Goal: Consume media (video, audio): Consume media (video, audio)

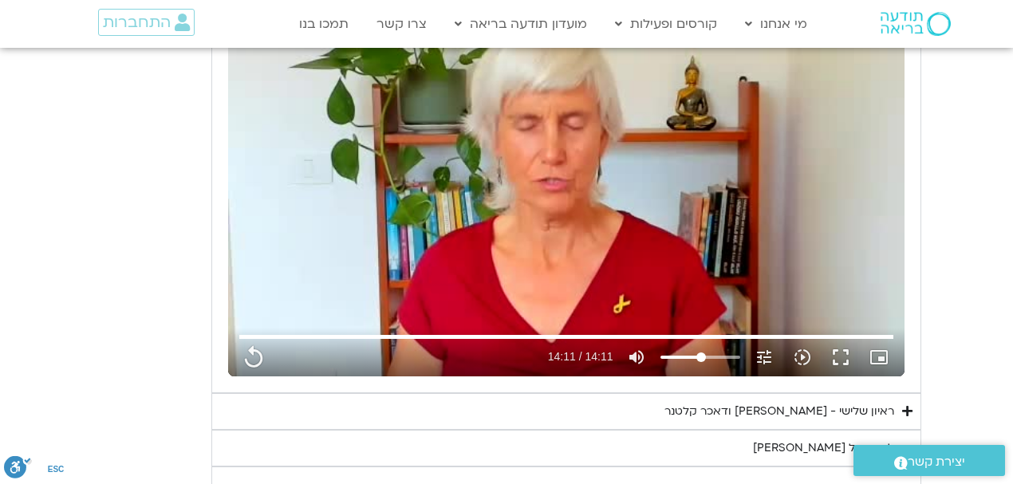
scroll to position [1118, 0]
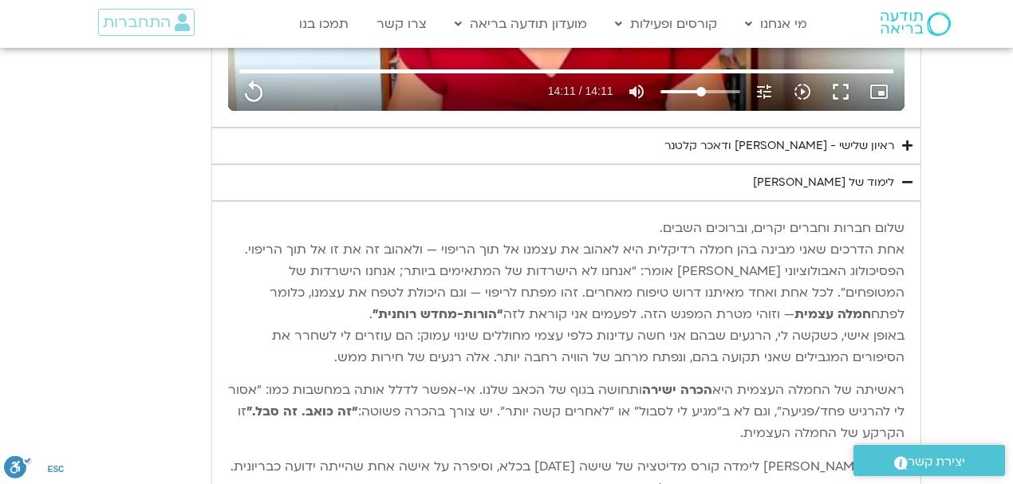
click at [758, 148] on div "ראיון שלישי - [PERSON_NAME] ודאכר קלטנר" at bounding box center [780, 145] width 230 height 19
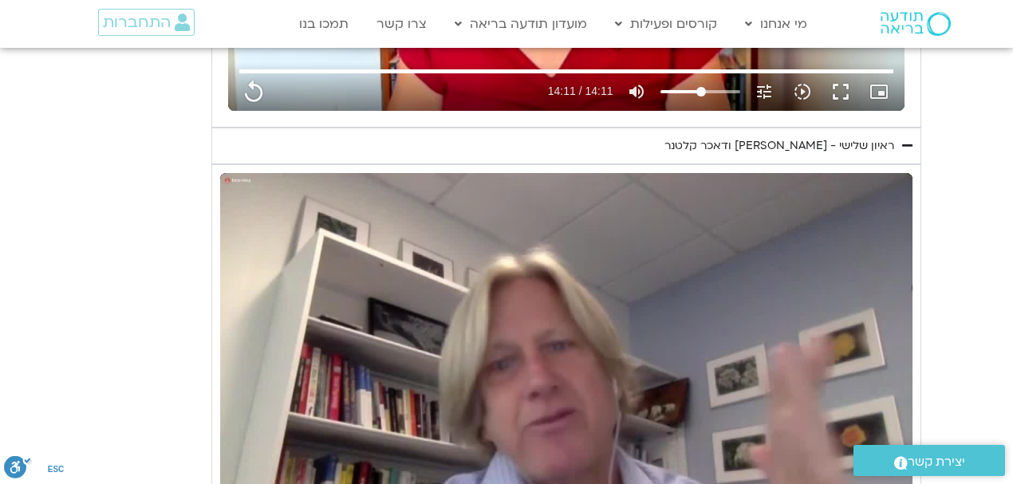
click at [603, 270] on div "Skip Ad play_arrow 0:00 / 27:20 volume_up Mute tune Resolution Auto 720p slow_m…" at bounding box center [566, 367] width 693 height 389
type input "851.4"
type input "0.044028"
type input "851.4"
type input "0.179997"
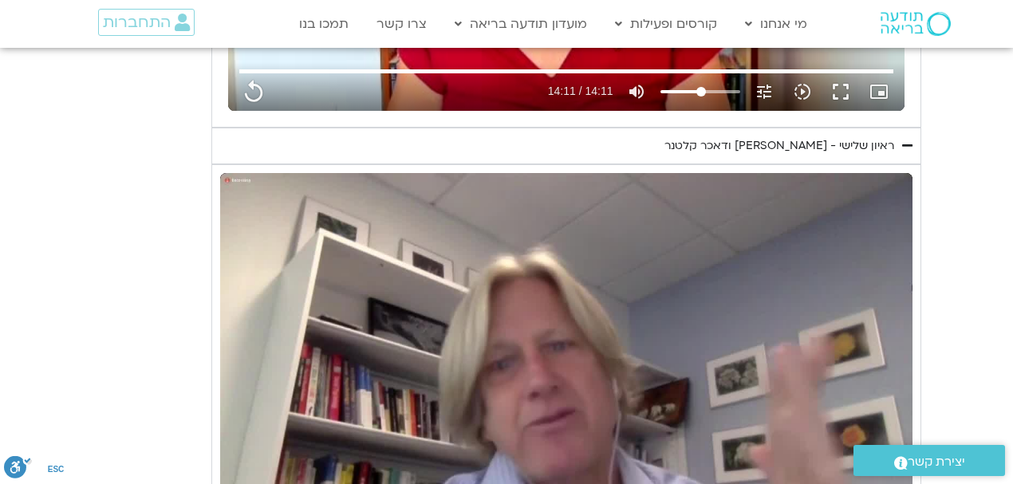
type input "851.4"
type input "0.385183"
type input "851.4"
type input "0.453992"
type input "851.4"
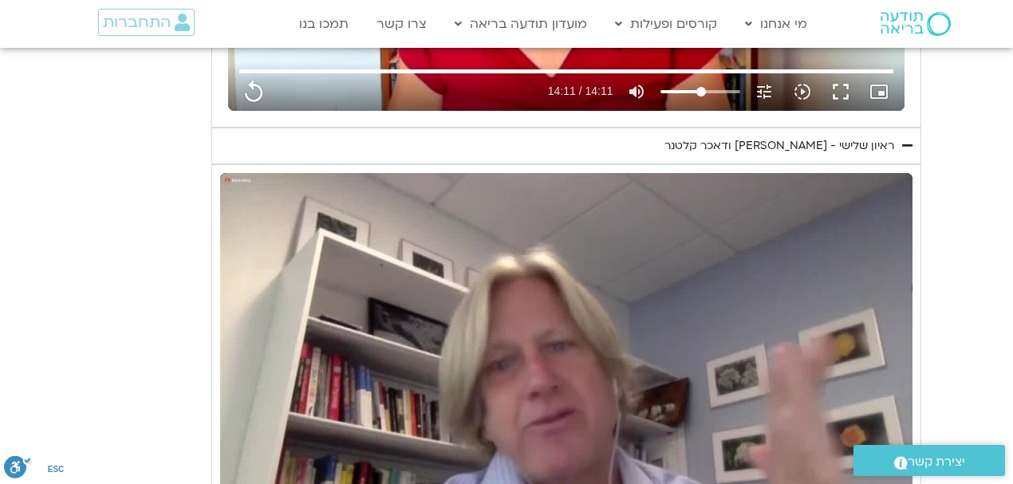
type input "0.700949"
type input "851.4"
type input "0.833866"
type input "851.4"
type input "0.966912"
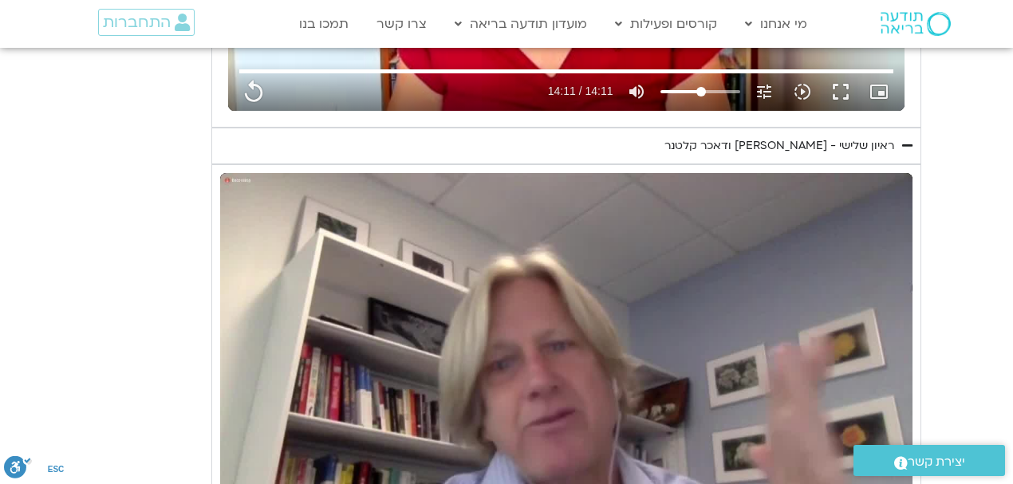
type input "851.4"
type input "0.988428"
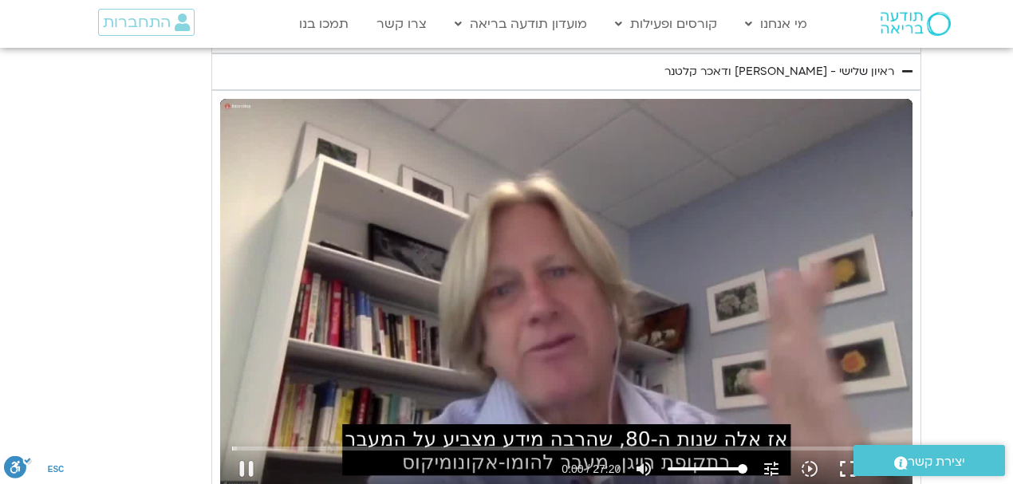
type input "851.4"
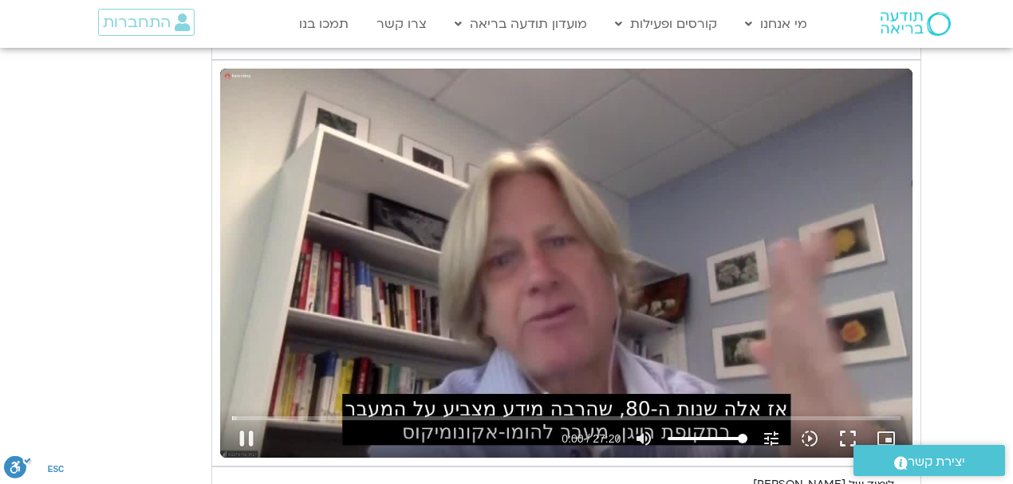
type input "1.223288"
type input "851.4"
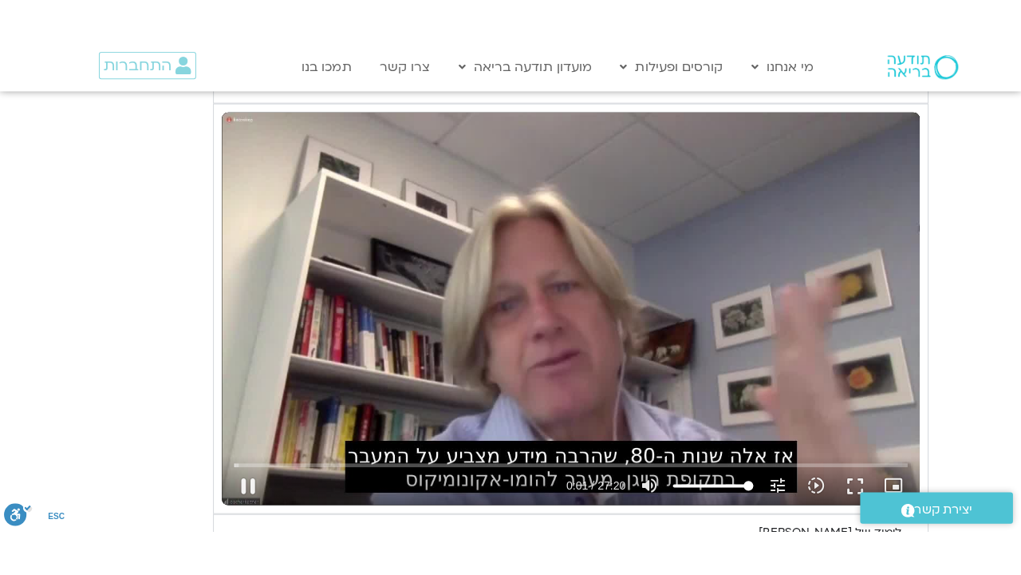
scroll to position [1224, 0]
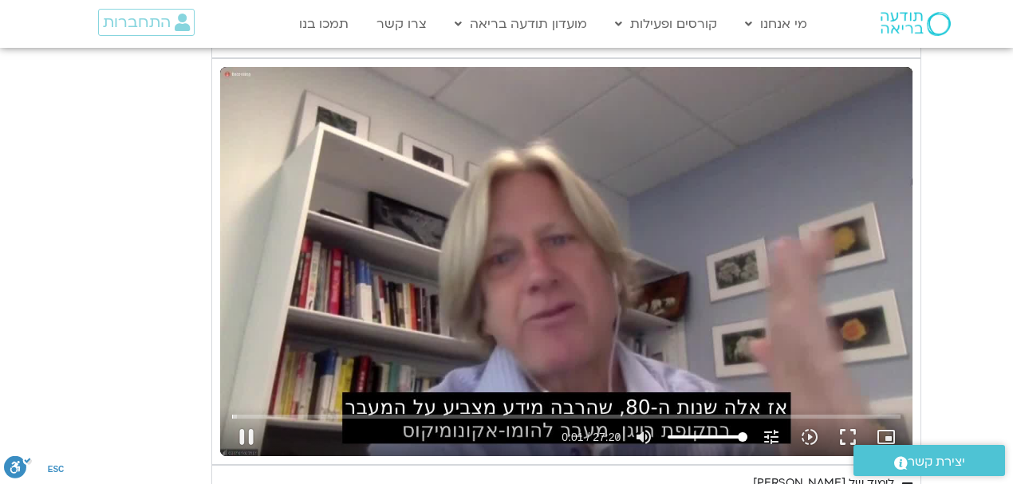
type input "1.356345"
type input "851.4"
type input "1.489604"
type input "851.4"
type input "1.550137"
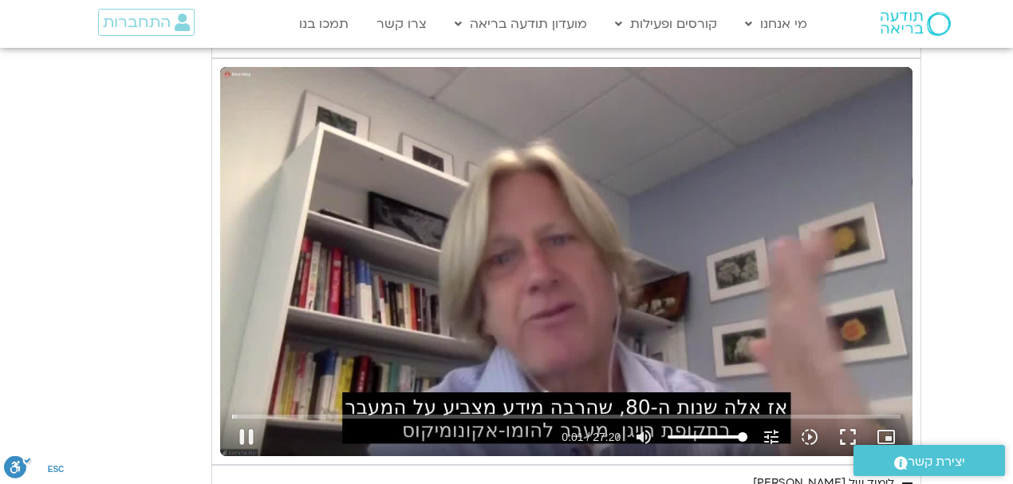
type input "851.4"
type input "1.637547"
type input "851.4"
type input "1.883081"
type input "851.4"
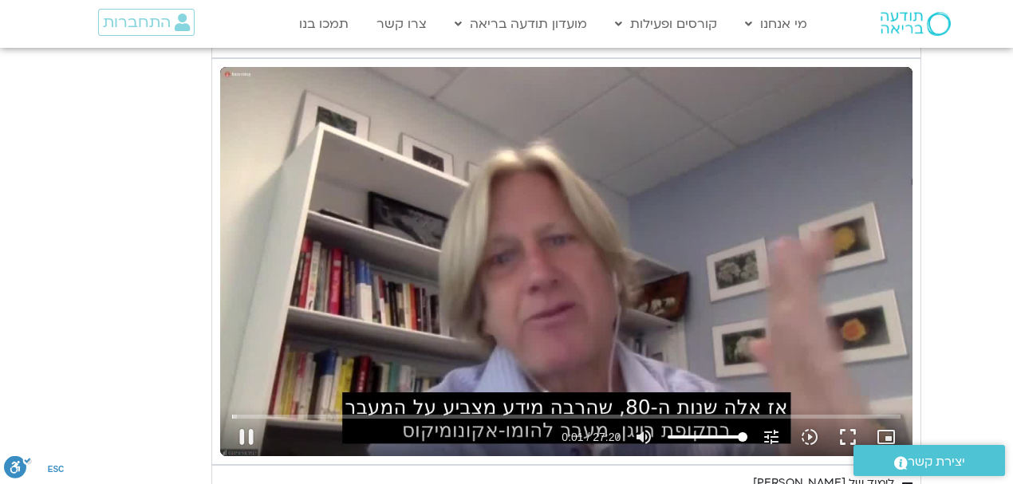
type input "1.999276"
type input "851.4"
type input "2.132776"
type input "851.4"
type input "2.268925"
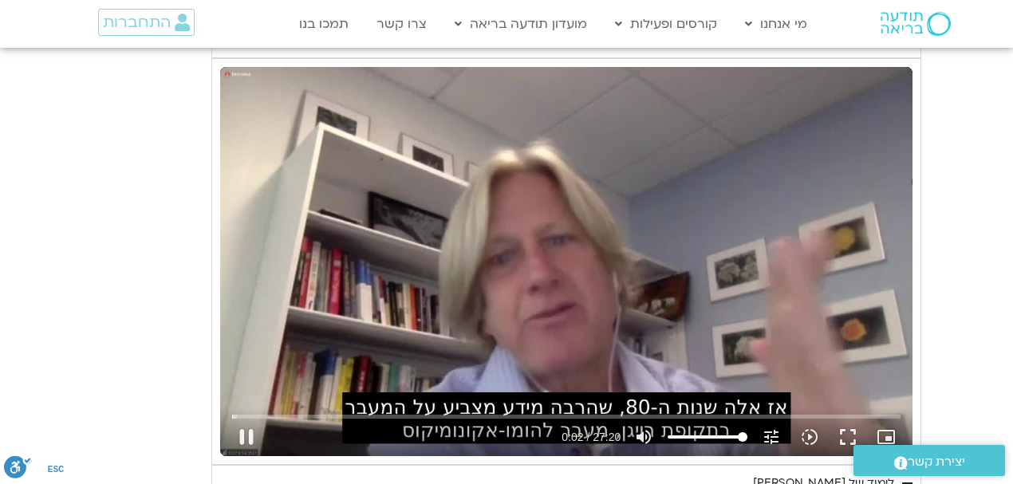
type input "851.4"
type input "2.38299"
type input "851.4"
type input "2.535073"
type input "851.4"
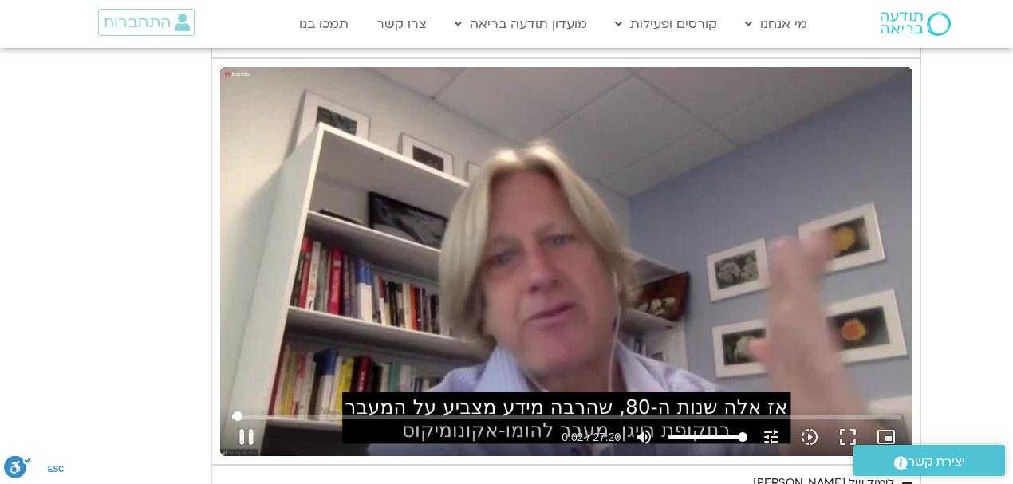
type input "2.666807"
type input "851.4"
type input "2.766841"
type input "851.4"
type input "2.93177"
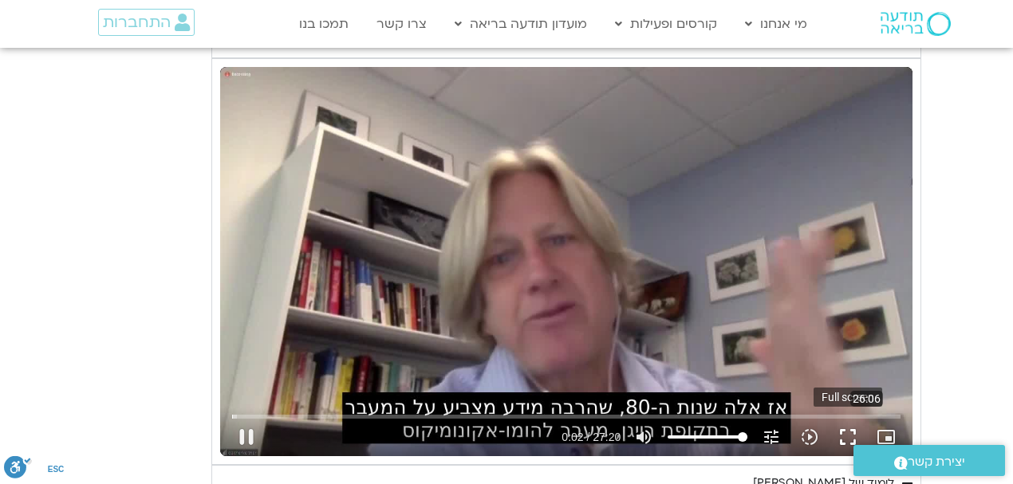
type input "851.4"
type input "3.055185"
type input "851.4"
type input "3.135111"
type input "851.4"
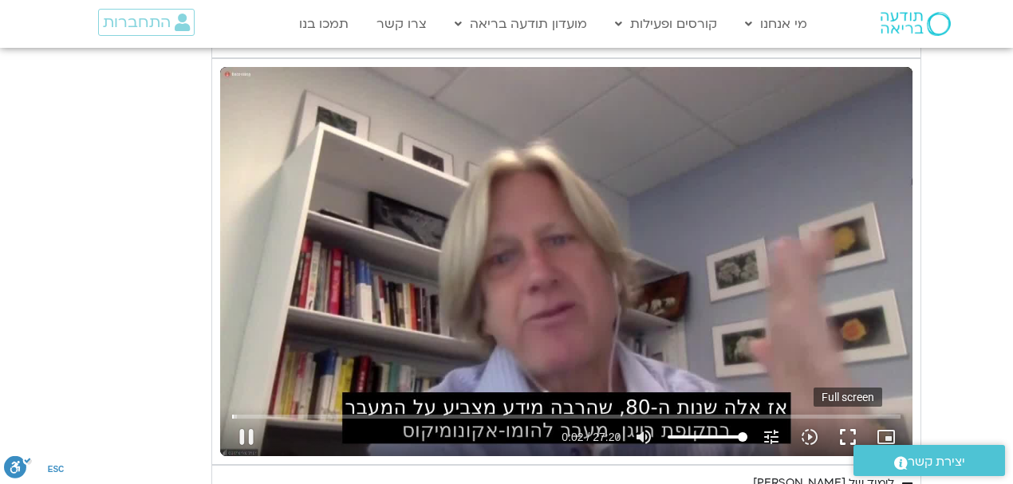
type input "3.207216"
type input "851.4"
type input "3.346076"
click at [845, 428] on button "fullscreen" at bounding box center [848, 437] width 38 height 38
type input "851.4"
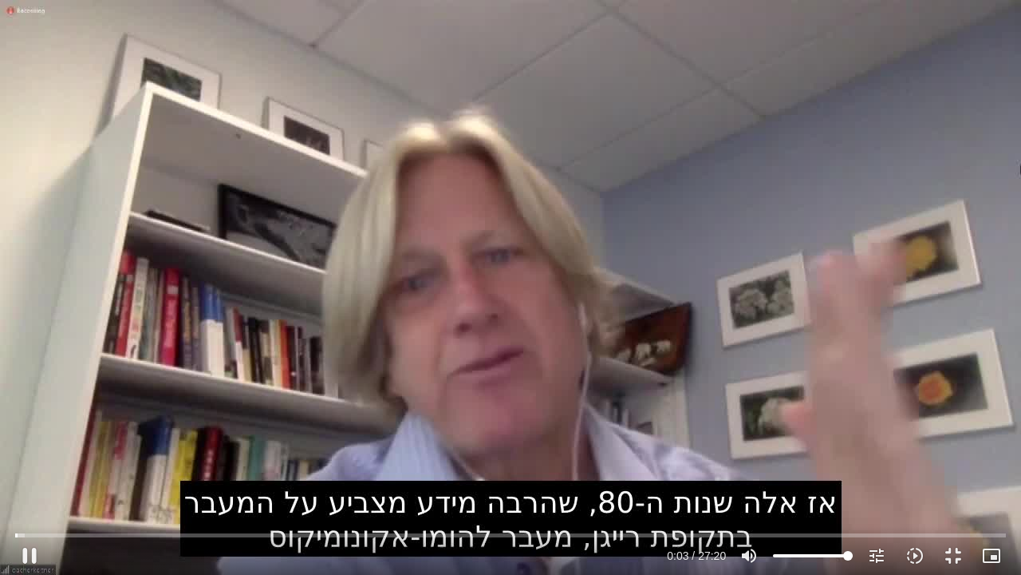
type input "3.631212"
type input "851.4"
type input "3.675793"
type input "851.4"
type input "3.805249"
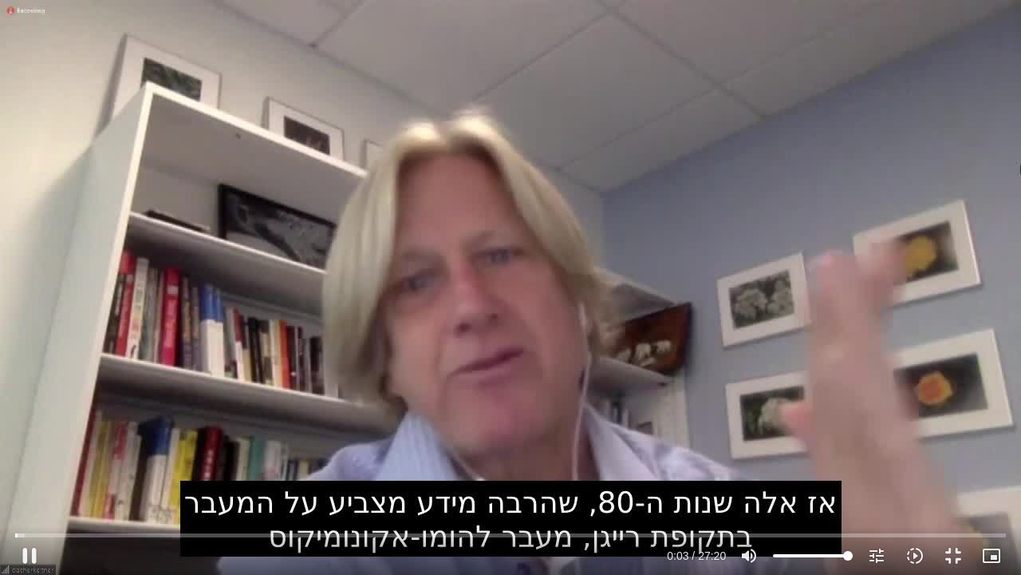
type input "851.4"
type input "4.064828"
type input "851.4"
type input "4.198803"
type input "851.4"
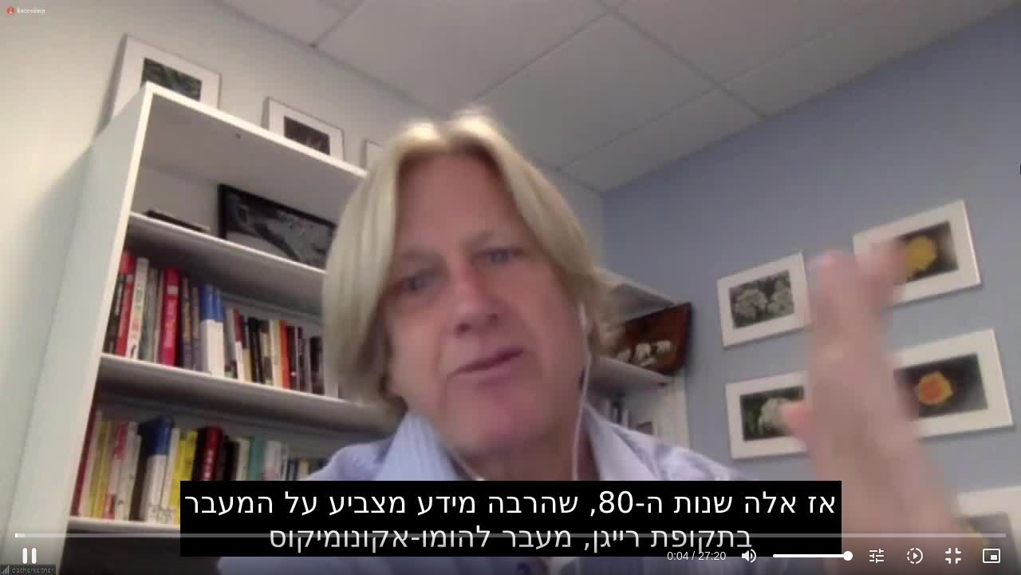
type input "4.315056"
type input "851.4"
type input "4.44996"
type input "851.4"
type input "4.582969"
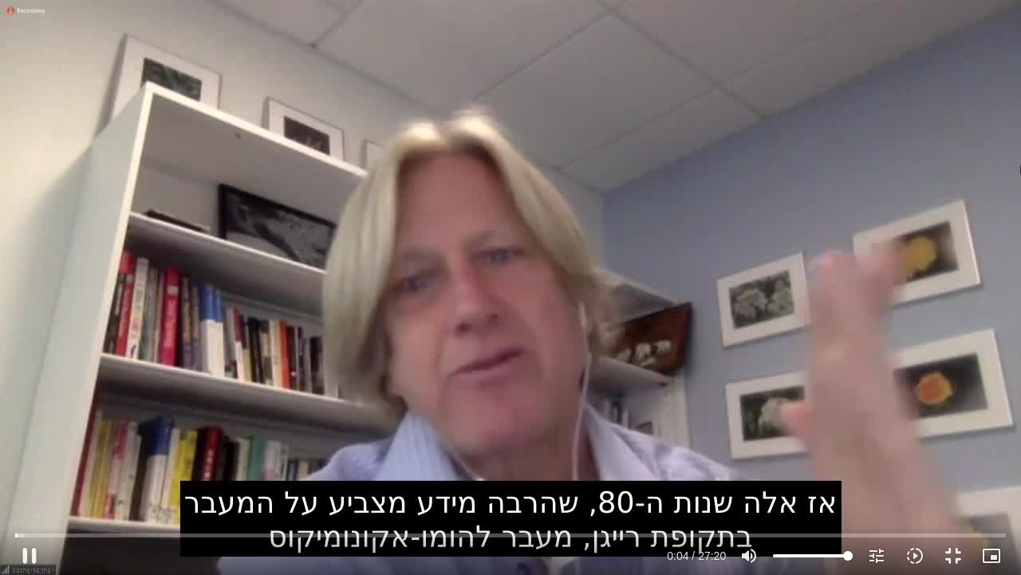
type input "851.4"
type input "4.714693"
type input "851.4"
type input "4.848381"
type input "851.4"
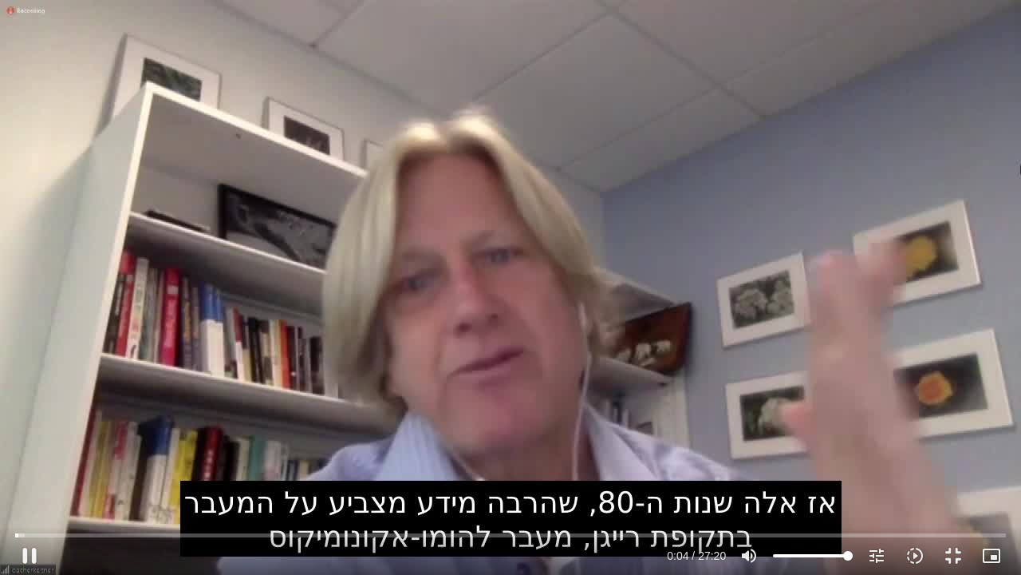
type input "4.885648"
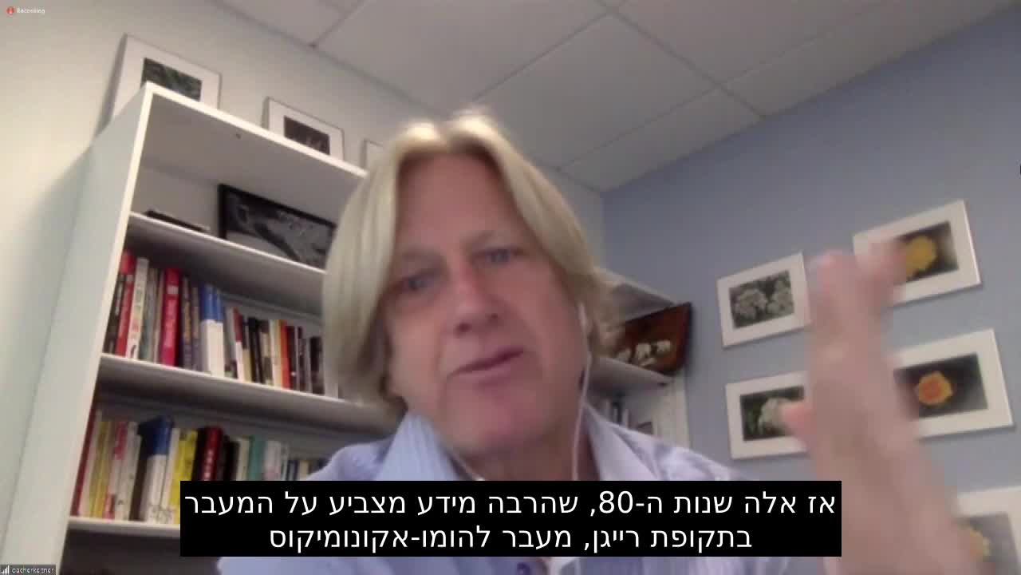
type input "851.4"
type input "62.257152"
type input "851.4"
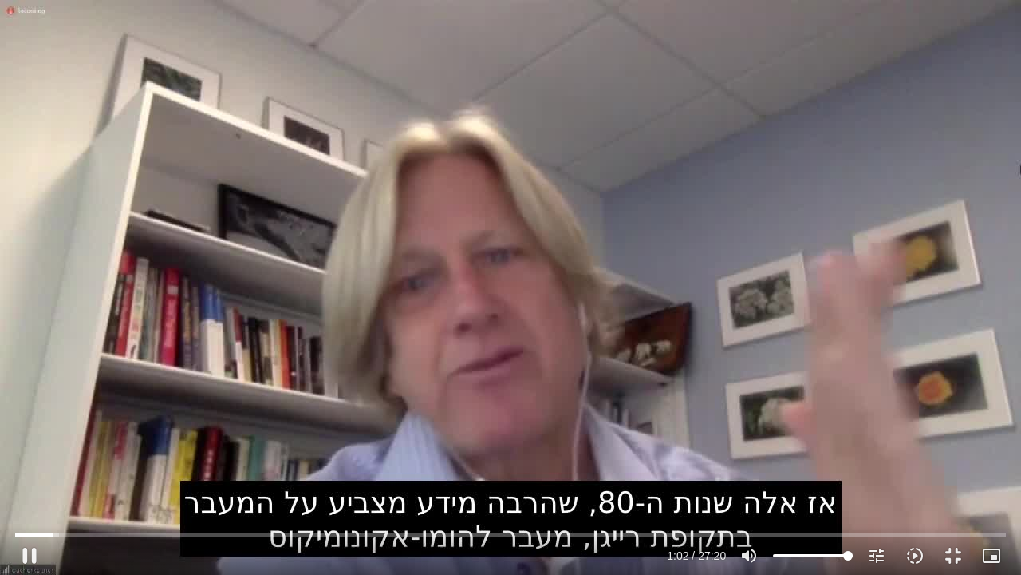
type input "62.388812"
type input "851.4"
type input "62.502865"
type input "851.4"
type input "62.636456"
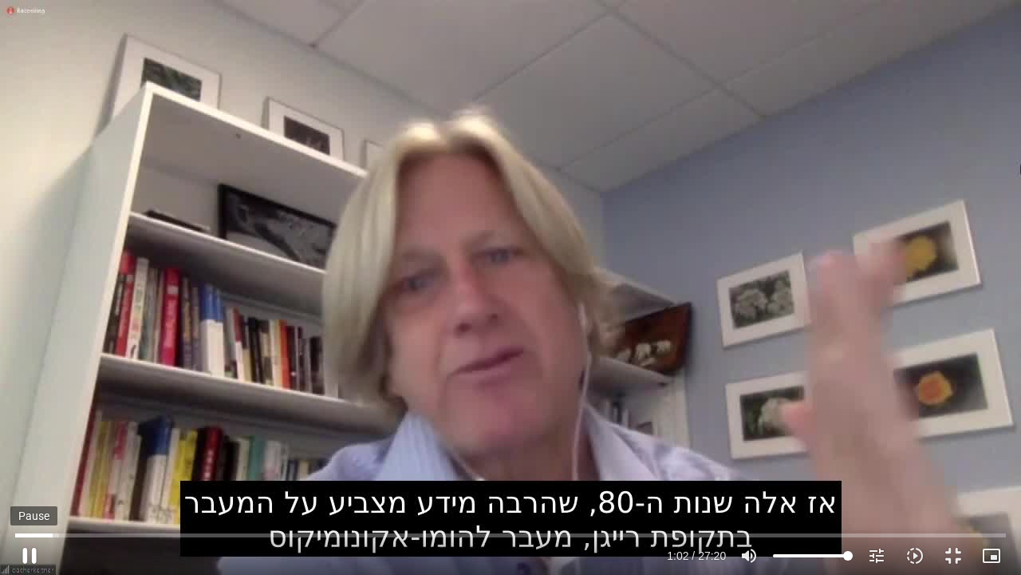
type input "851.4"
type input "62.769897"
type input "851.4"
type input "62.805565"
type input "851.4"
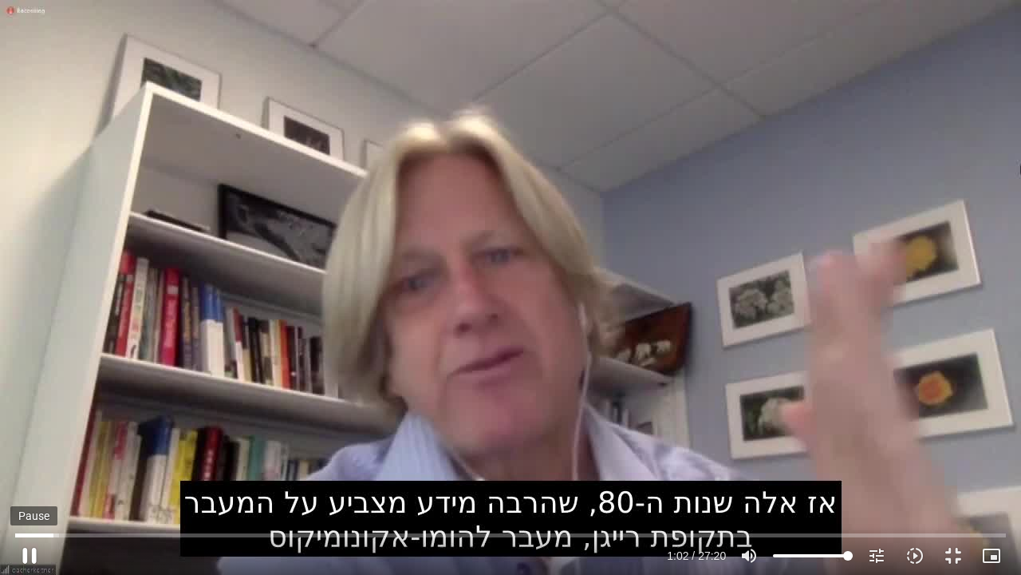
type input "63.037922"
type input "851.4"
type input "63.053968"
type input "851.4"
type input "63.285588"
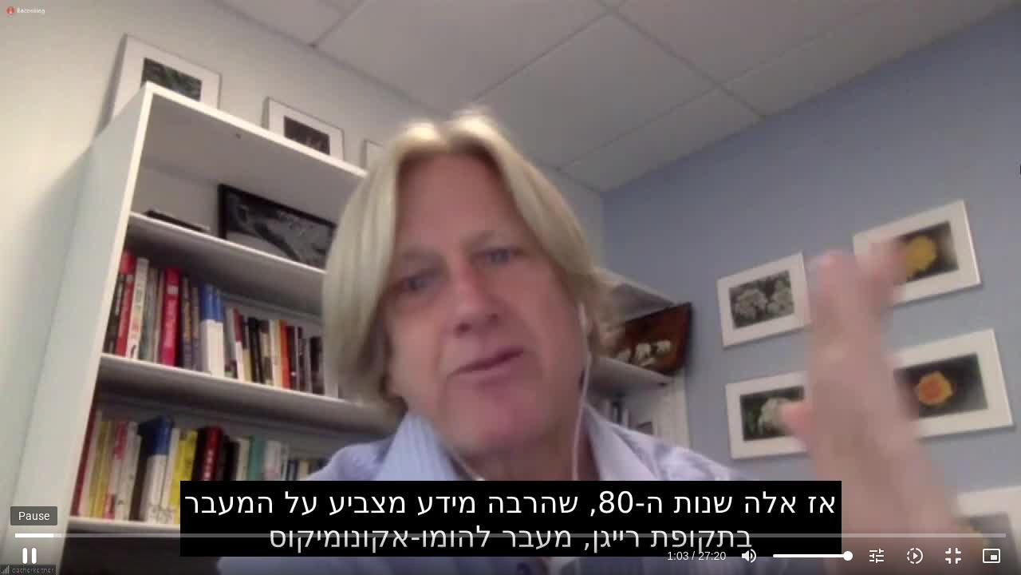
type input "851.4"
type input "63.403392"
type input "851.4"
type input "63.441923"
type input "851.4"
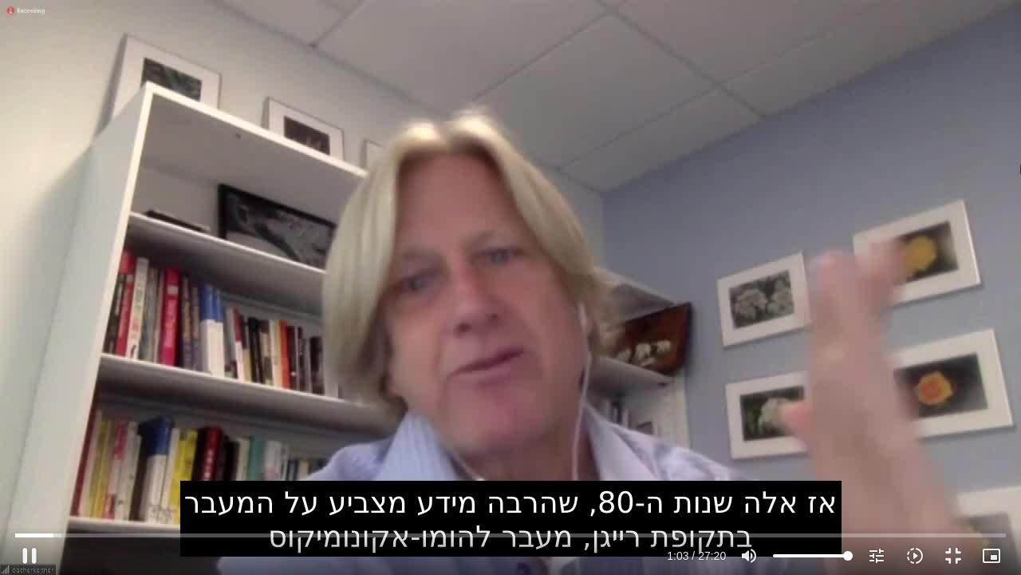
type input "63.66924"
type input "851.4"
type input "63.818893"
type input "851.4"
type input "63.951234"
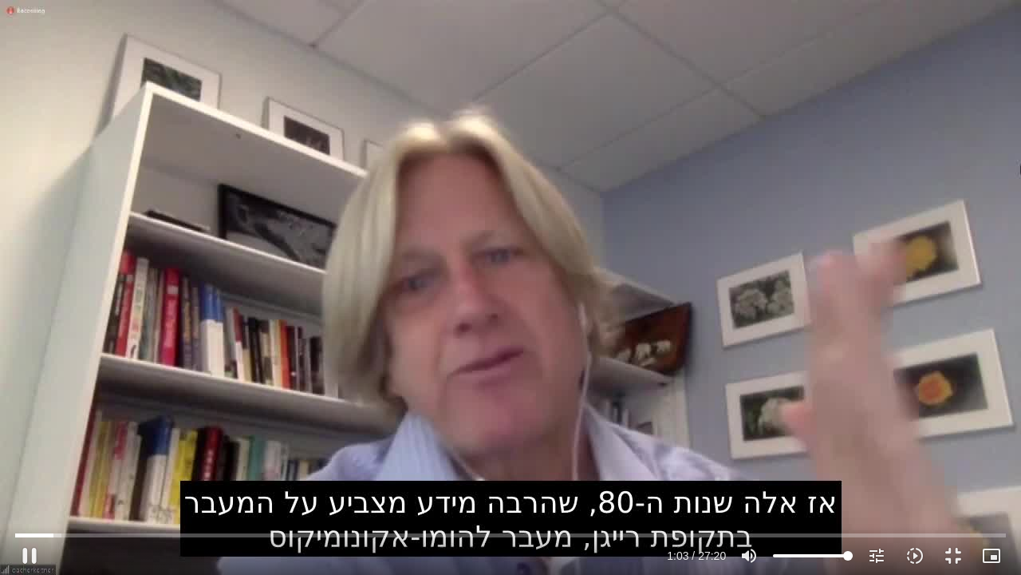
type input "851.4"
type input "64.085357"
type input "851.4"
type input "64.13526"
type input "851.4"
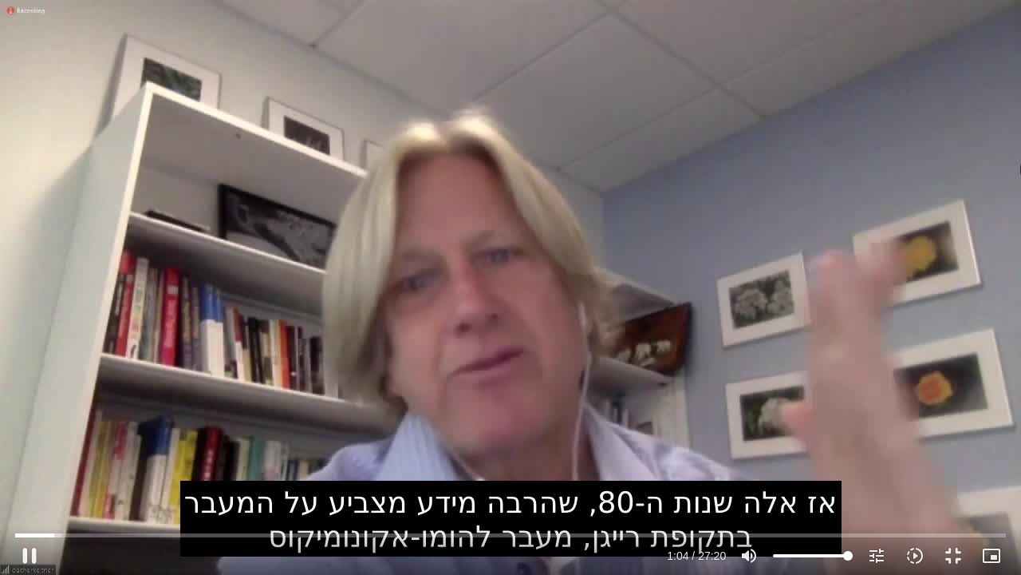
type input "64.335633"
type input "851.4"
type input "64.468673"
type input "851.4"
type input "64.519359"
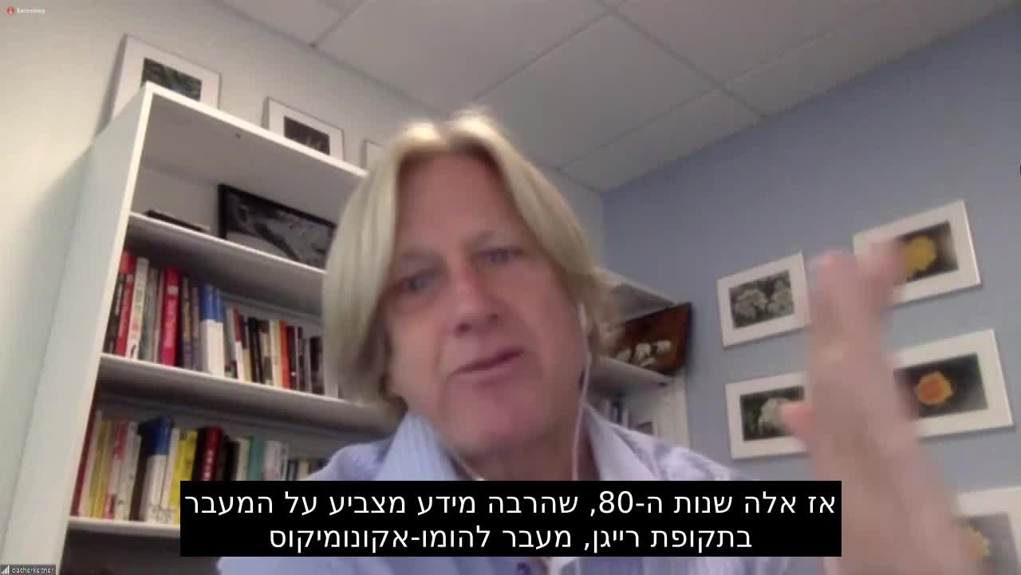
type input "851.4"
type input "162.250725"
type input "851.4"
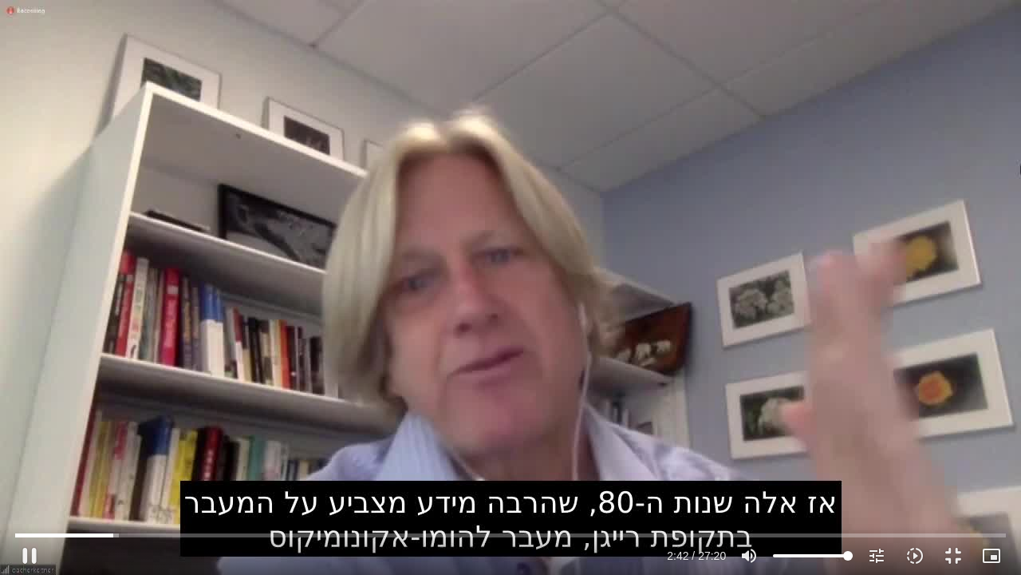
type input "162.376509"
type input "851.4"
type input "162.510258"
type input "851.4"
type input "162.642893"
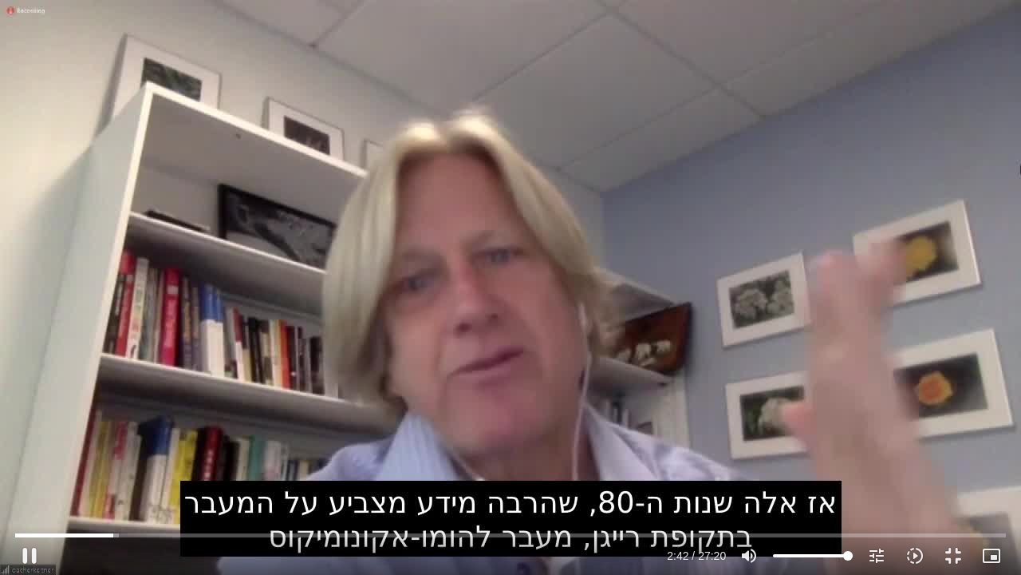
type input "851.4"
type input "162.759396"
type input "851.4"
type input "162.878914"
type input "851.4"
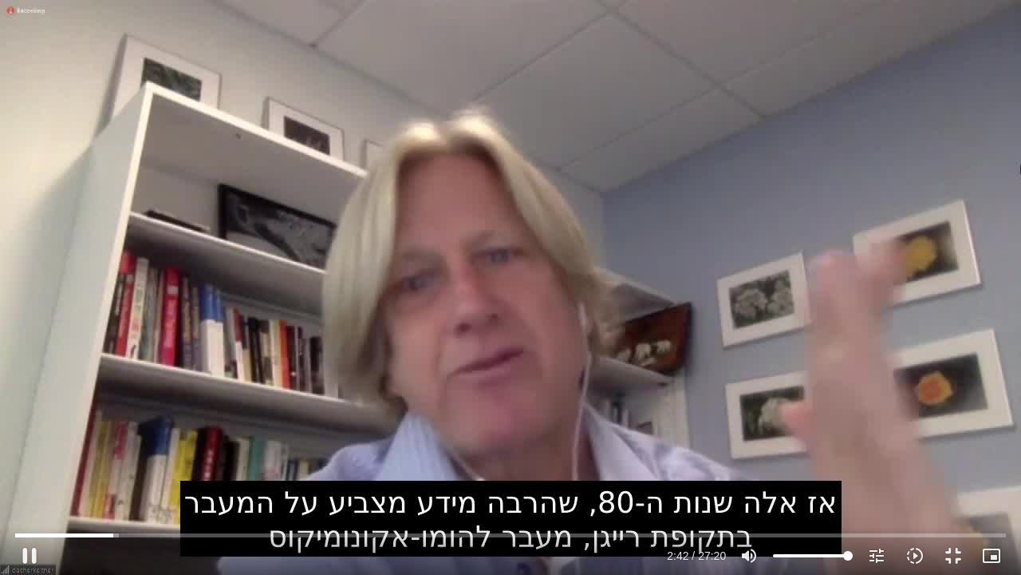
click at [525, 330] on div "Skip Ad 23:27 pause 2:42 / 27:20 volume_up Mute tune Resolution Auto 720p slow_…" at bounding box center [510, 287] width 1021 height 575
type input "162.969361"
type input "851.4"
